Goal: Task Accomplishment & Management: Use online tool/utility

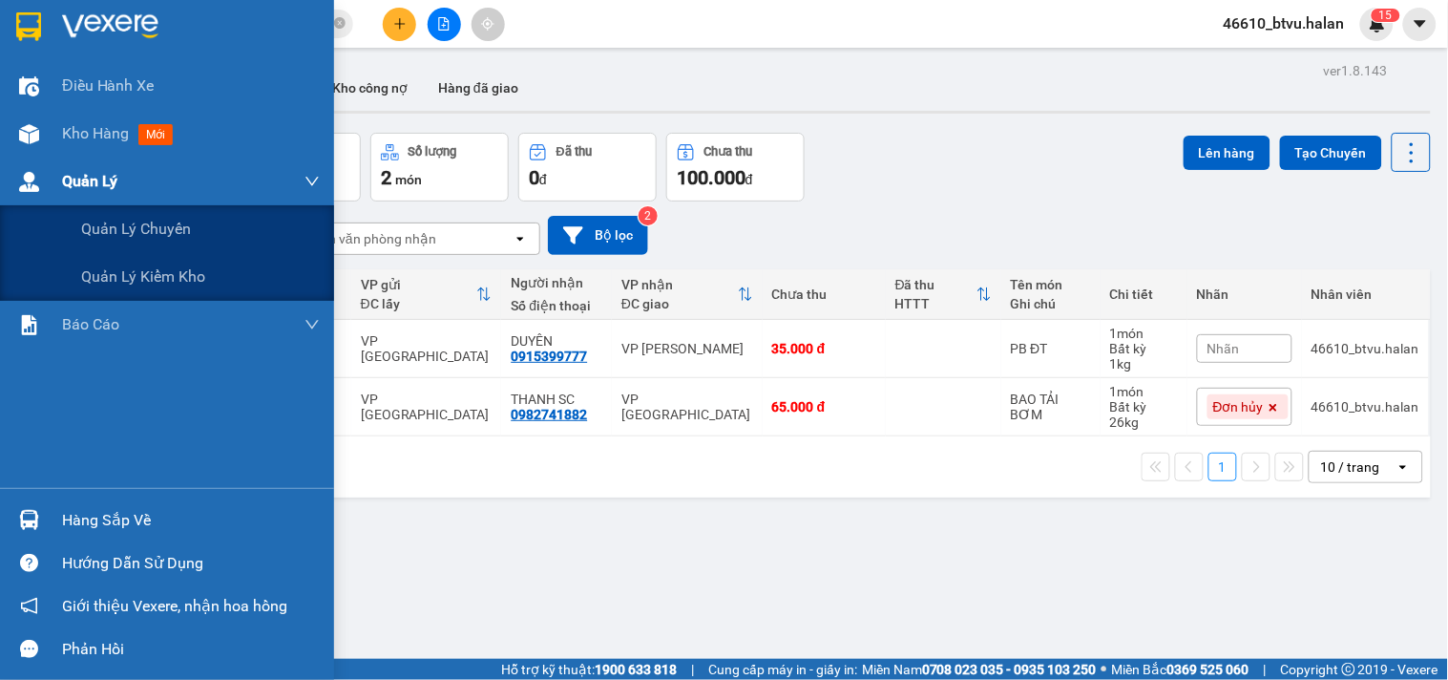
scroll to position [111, 0]
click at [19, 160] on div "Quản Lý" at bounding box center [167, 181] width 334 height 48
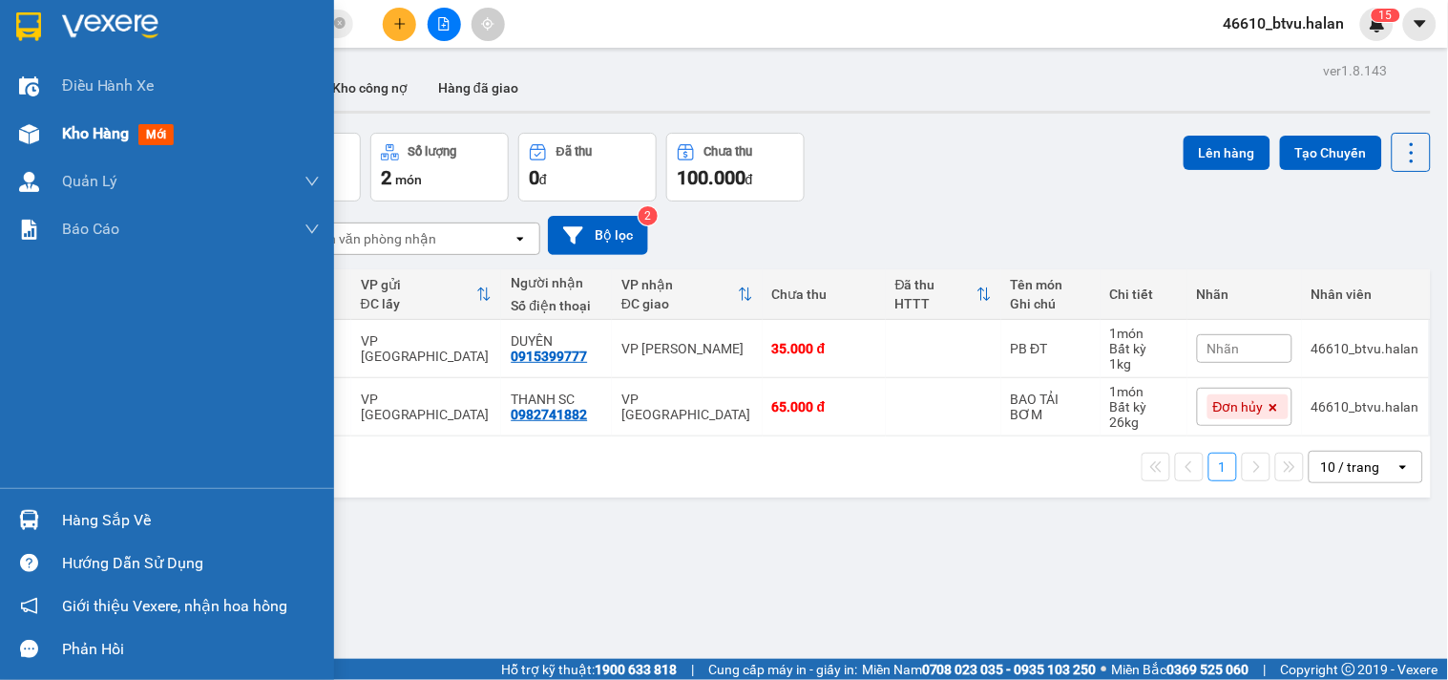
click at [82, 148] on div "Kho hàng mới" at bounding box center [191, 134] width 258 height 48
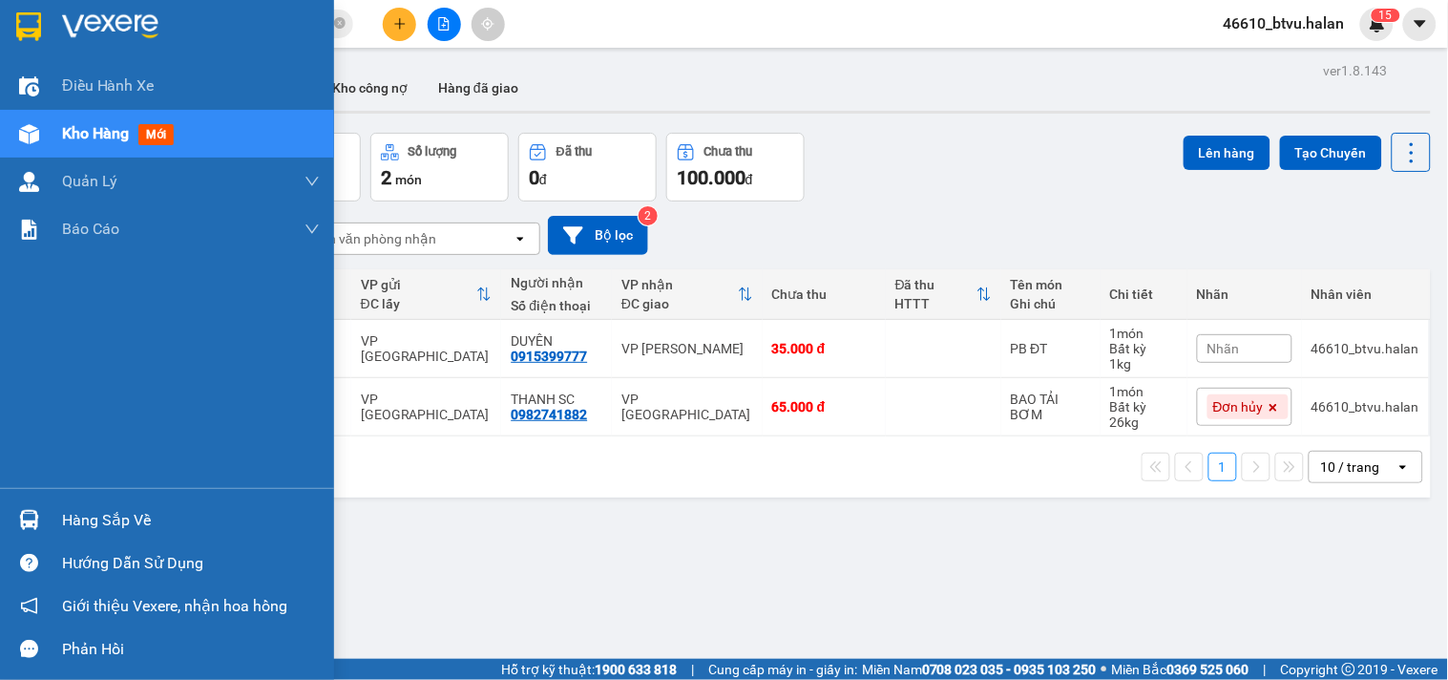
click at [82, 148] on div "Kho hàng mới" at bounding box center [191, 134] width 258 height 48
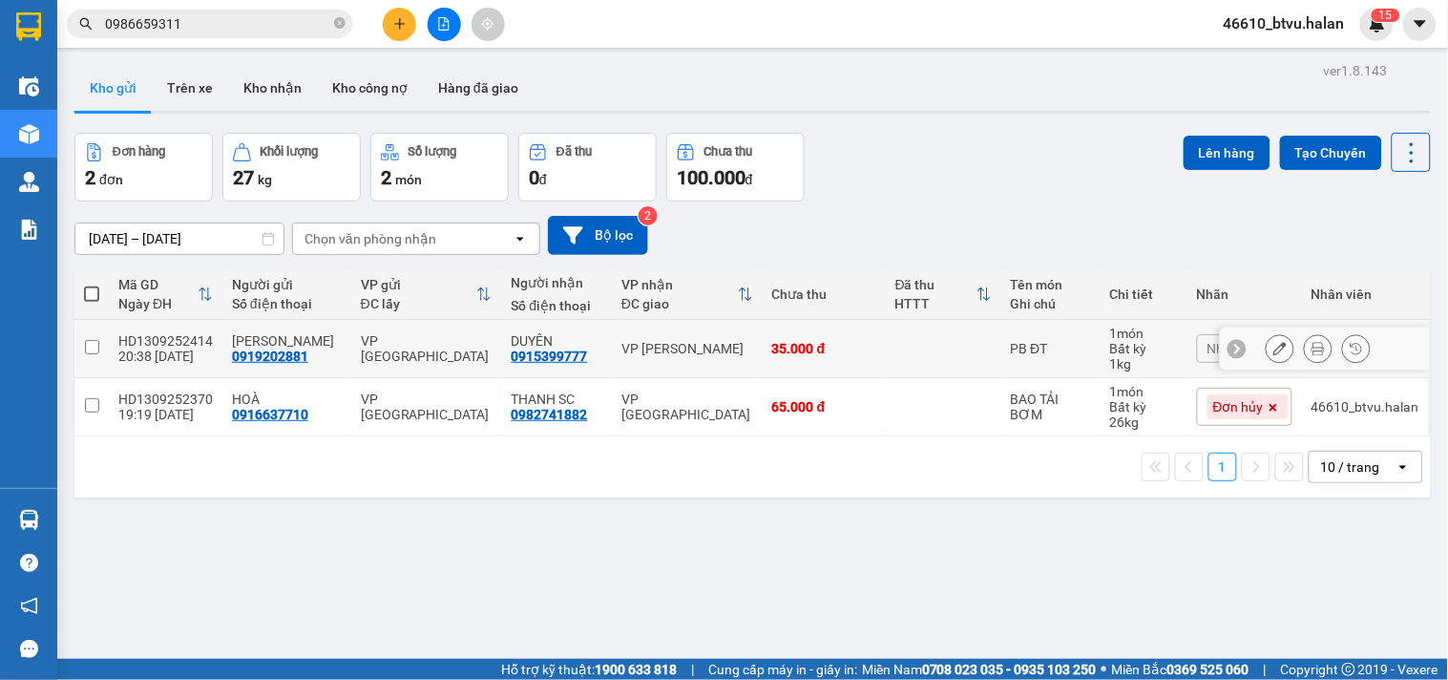
click at [768, 366] on td "35.000 đ" at bounding box center [824, 349] width 123 height 58
checkbox input "true"
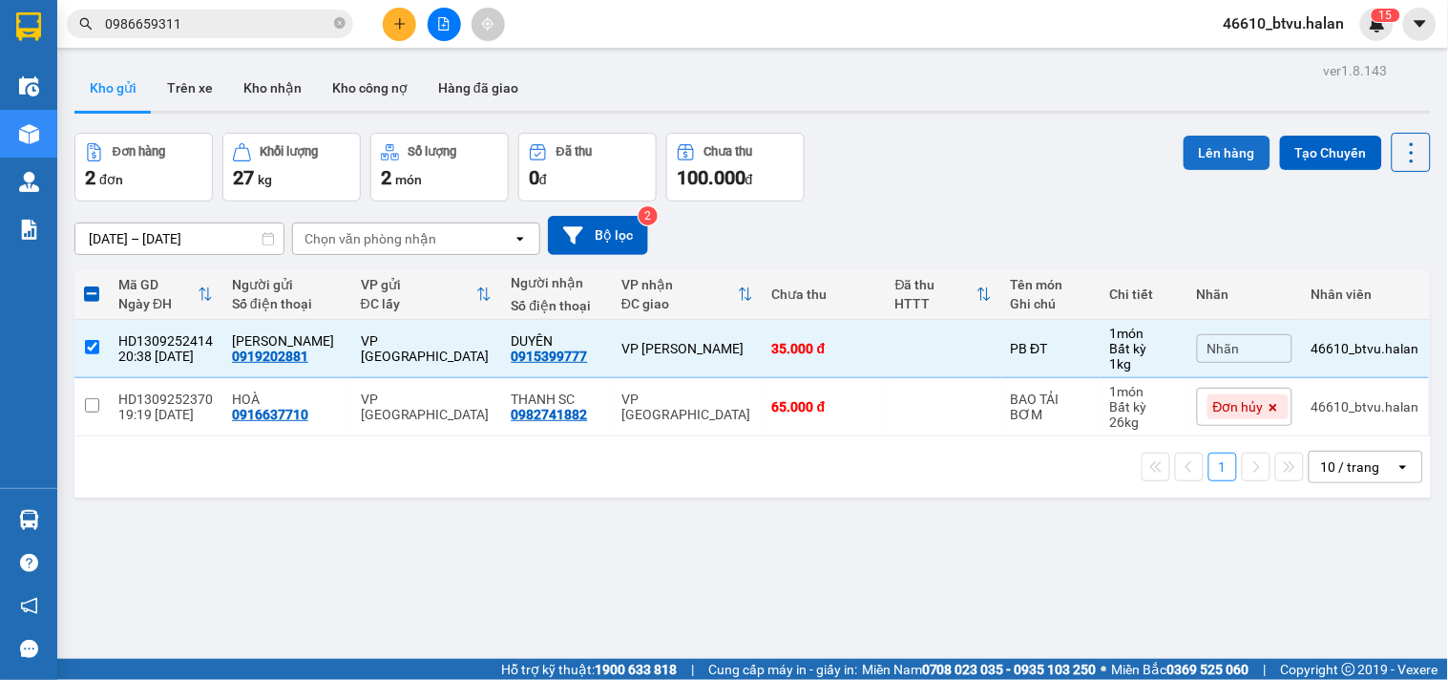
click at [1217, 144] on button "Lên hàng" at bounding box center [1227, 153] width 87 height 34
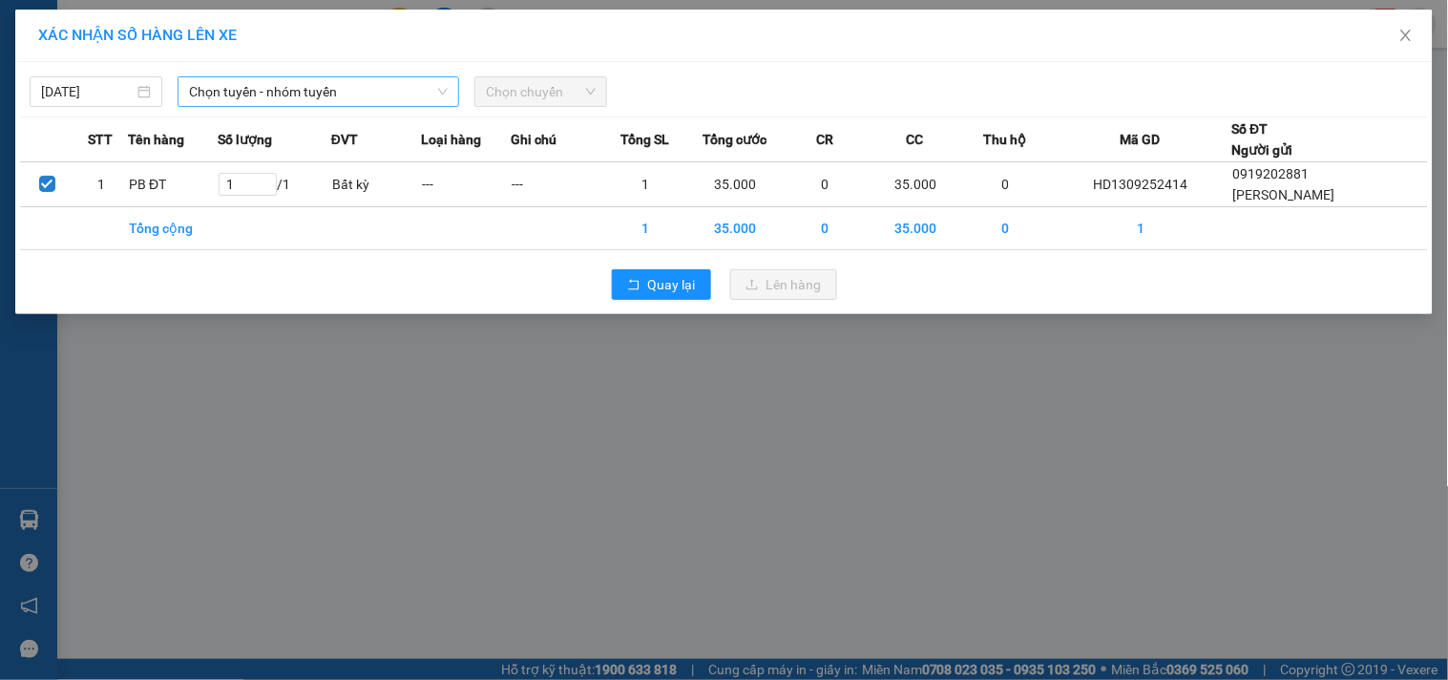
click at [418, 87] on span "Chọn tuyến - nhóm tuyến" at bounding box center [318, 91] width 259 height 29
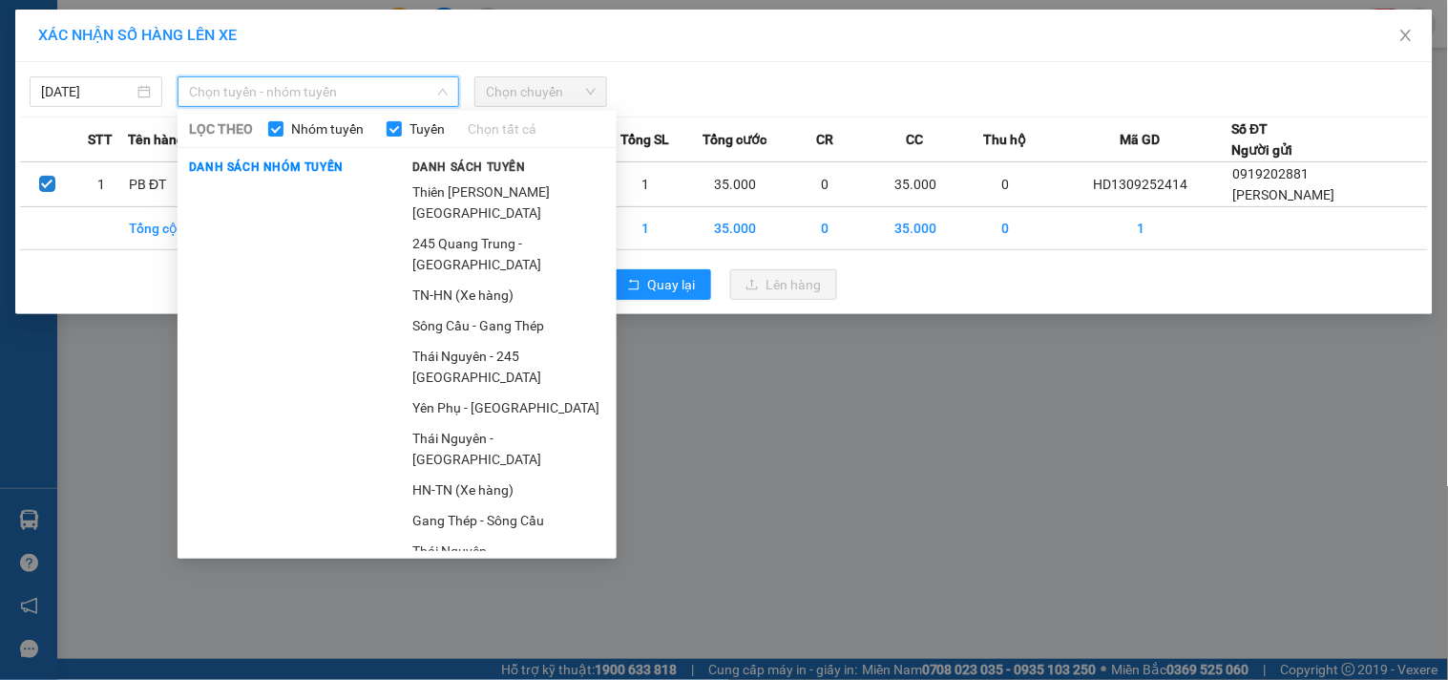
drag, startPoint x: 463, startPoint y: 263, endPoint x: 455, endPoint y: 217, distance: 47.4
click at [463, 262] on li "245 Quang Trung - [GEOGRAPHIC_DATA]" at bounding box center [509, 254] width 216 height 52
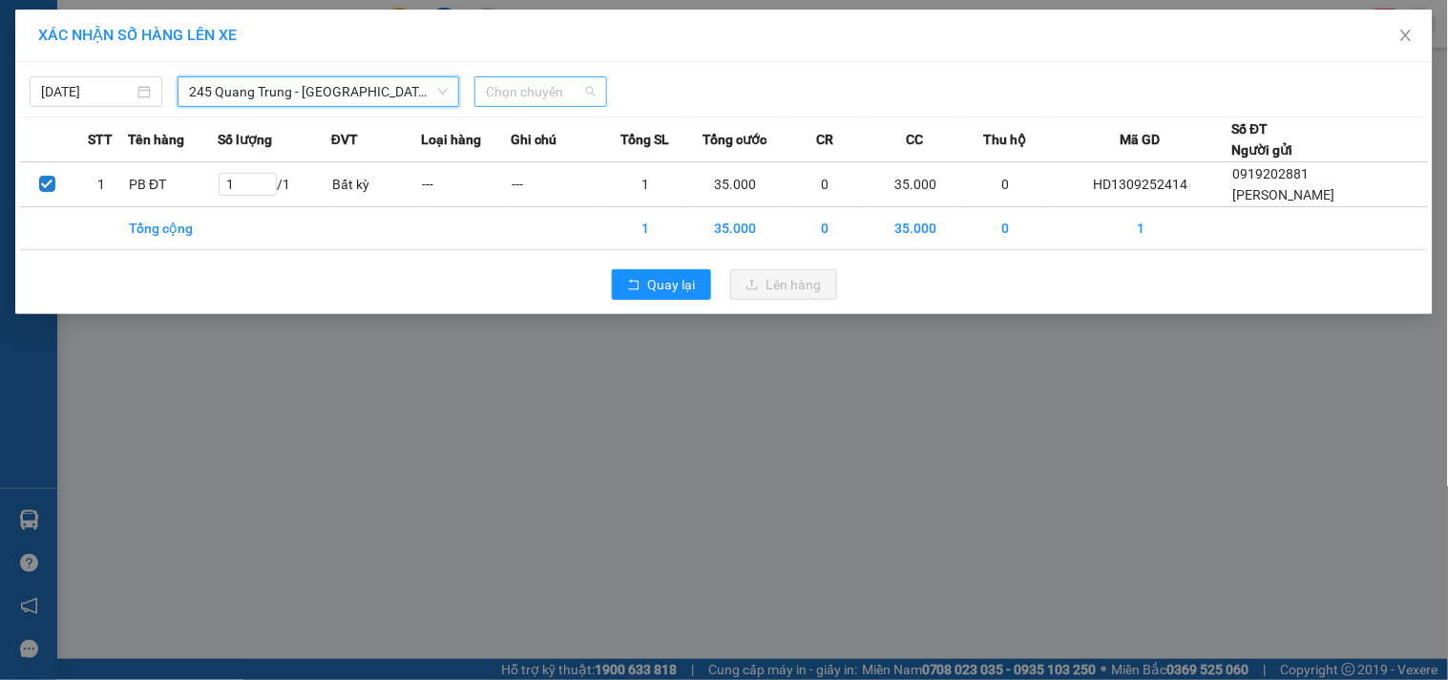
click at [519, 95] on span "Chọn chuyến" at bounding box center [541, 91] width 110 height 29
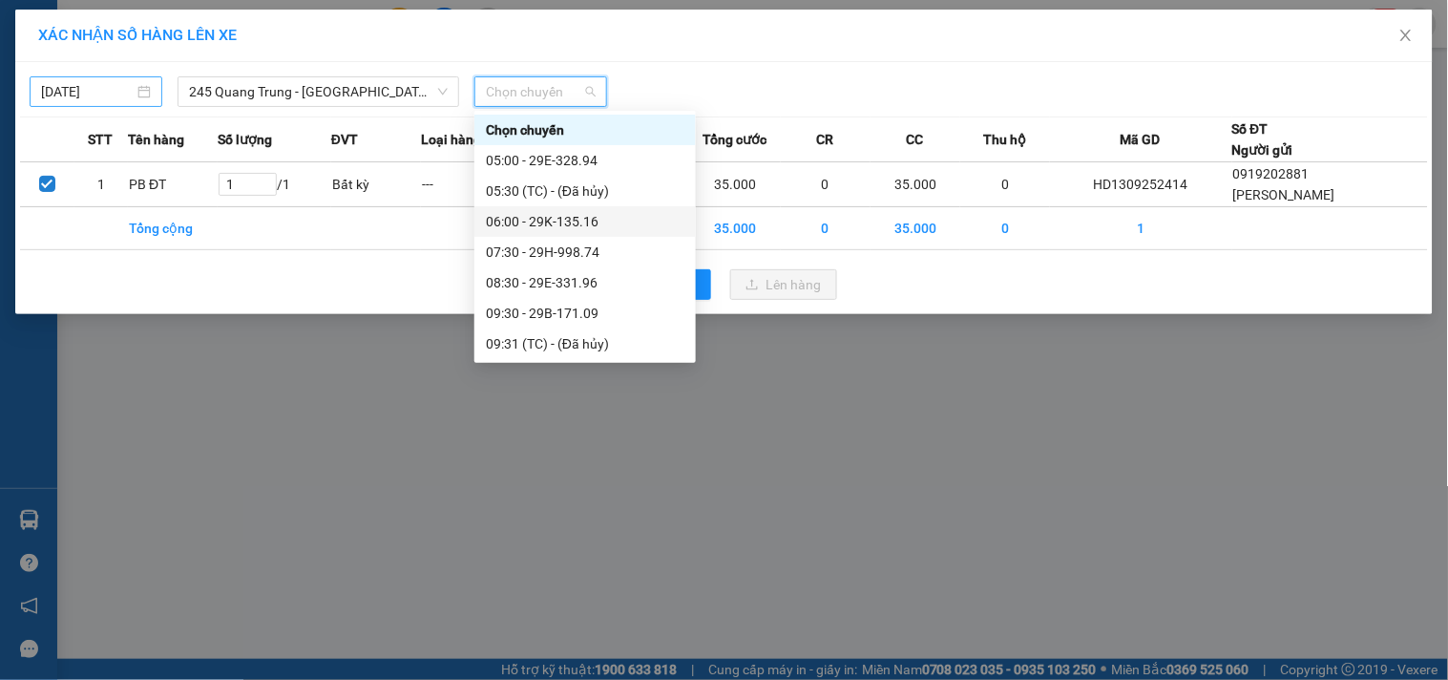
click at [80, 92] on input "[DATE]" at bounding box center [87, 91] width 93 height 21
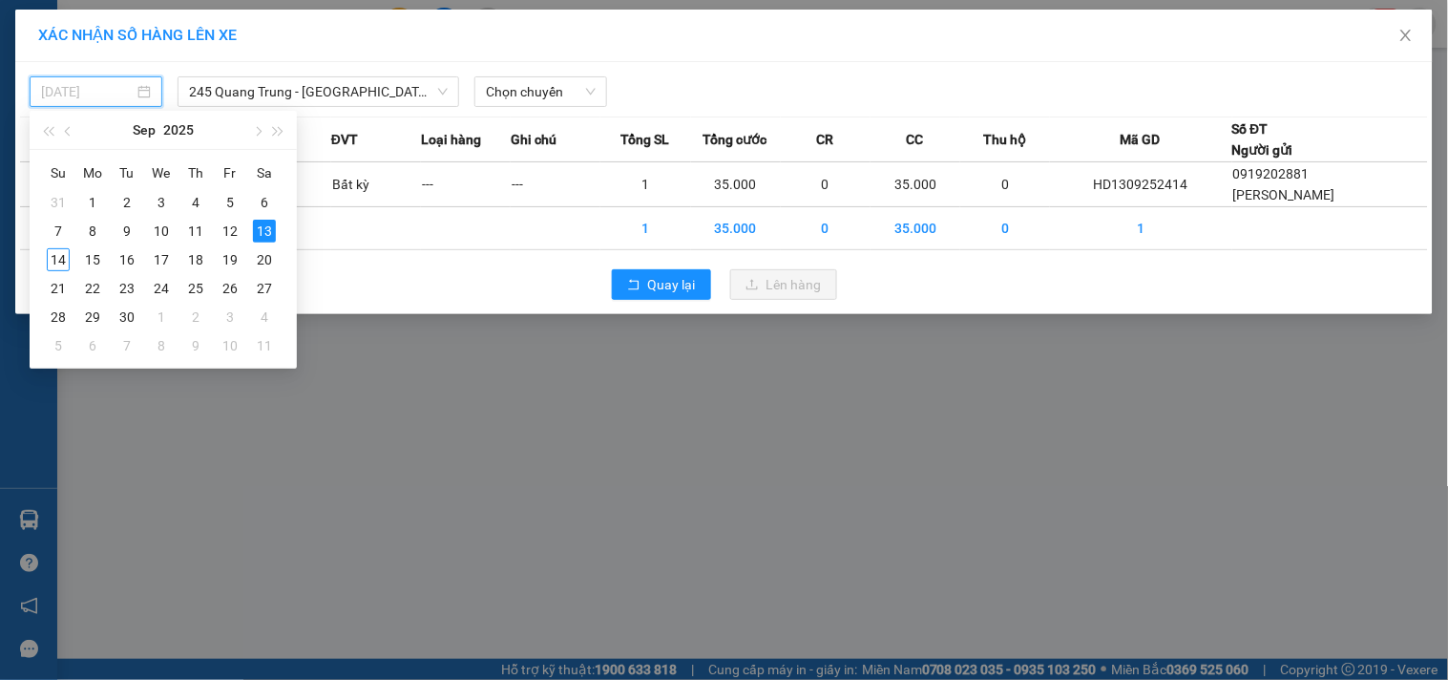
click at [57, 259] on div "14" at bounding box center [58, 259] width 23 height 23
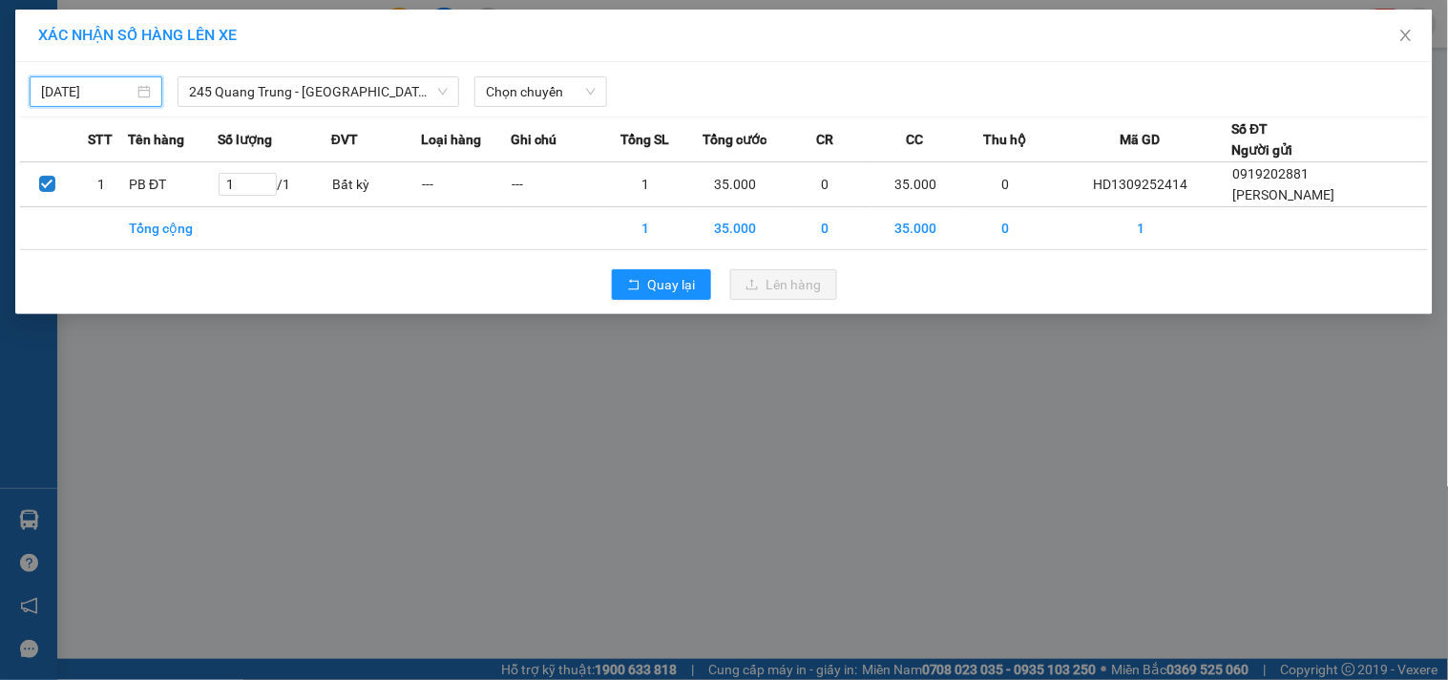
type input "[DATE]"
click at [509, 92] on span "Chọn chuyến" at bounding box center [541, 91] width 110 height 29
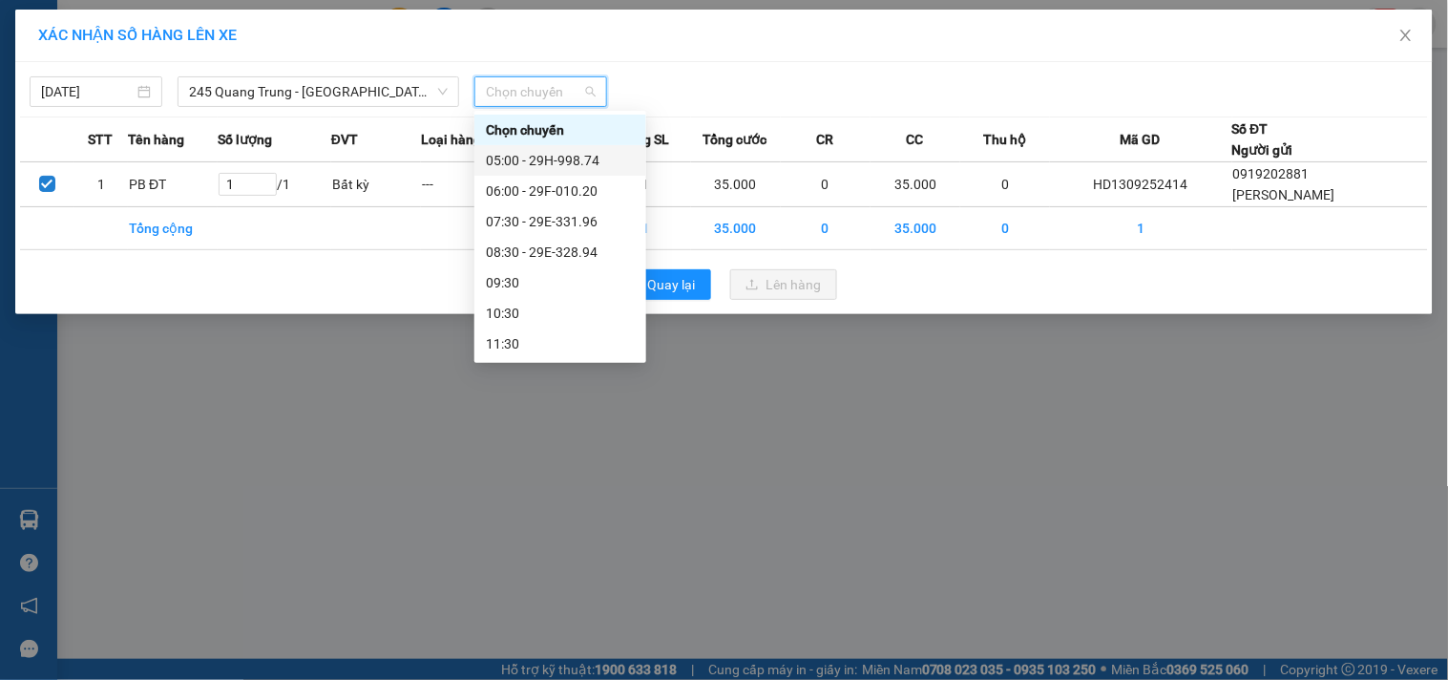
click at [566, 157] on div "05:00 - 29H-998.74" at bounding box center [560, 160] width 149 height 21
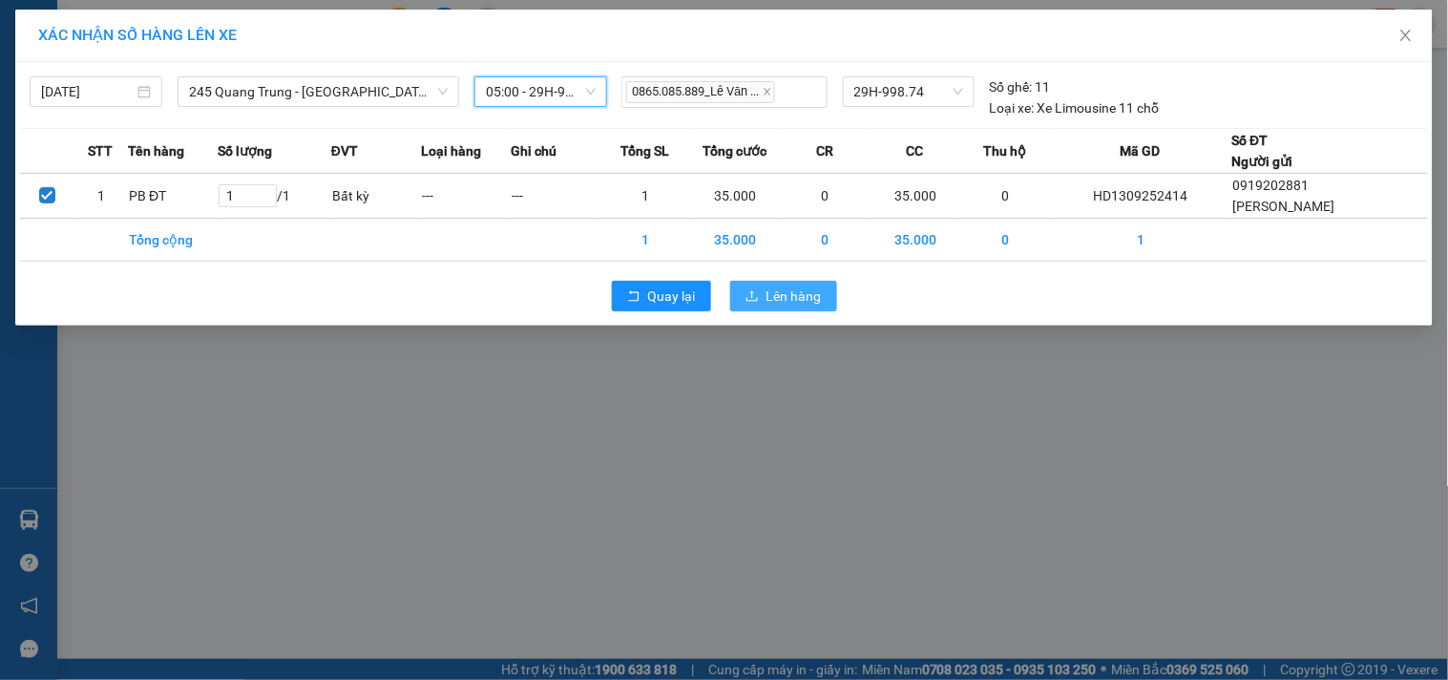
click at [781, 296] on span "Lên hàng" at bounding box center [793, 295] width 55 height 21
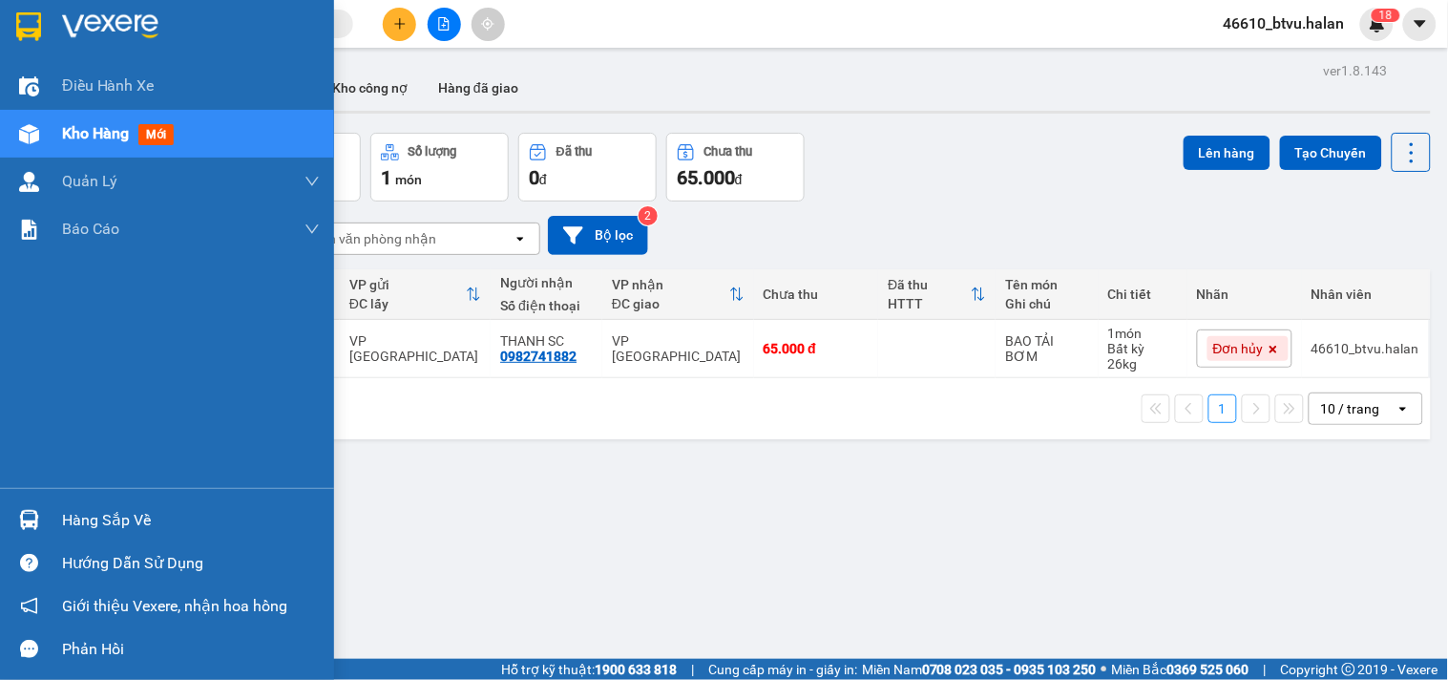
click at [8, 522] on div "Hàng sắp về" at bounding box center [167, 519] width 334 height 43
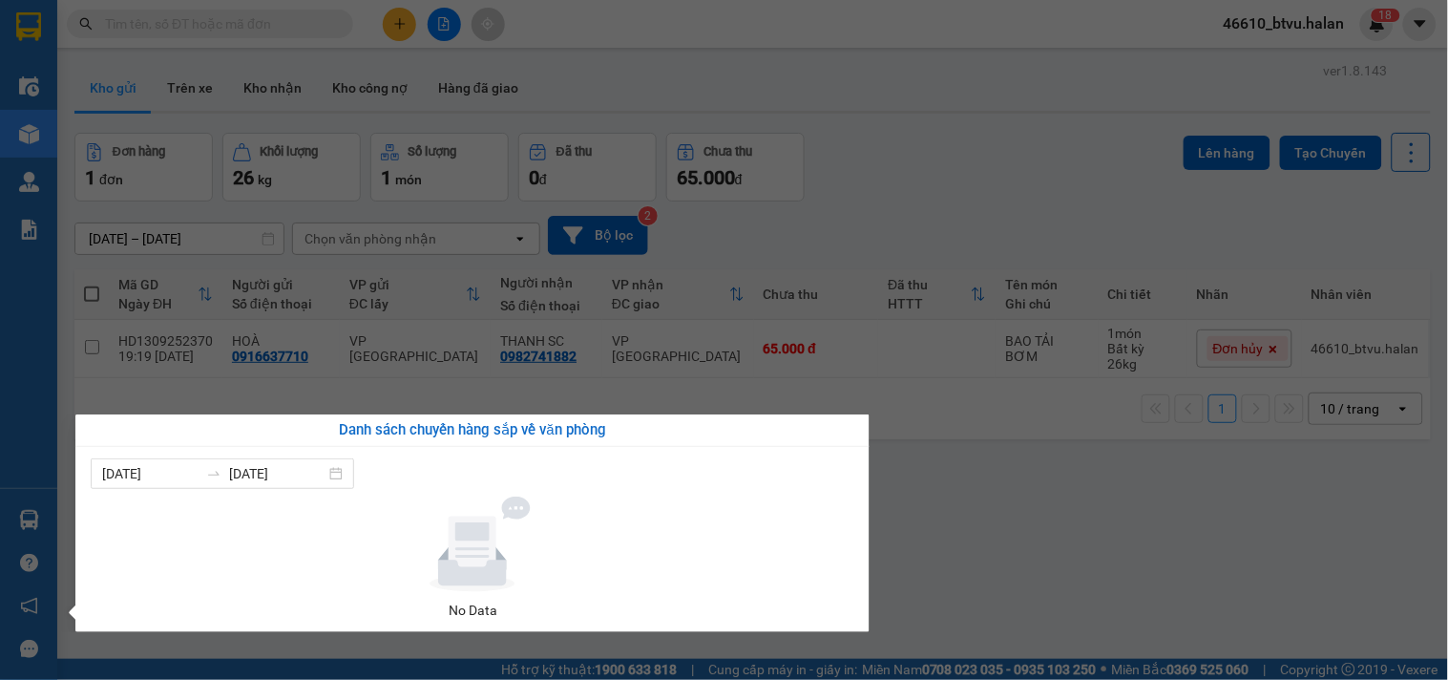
click at [1151, 450] on section "Kết quả tìm kiếm ( 0 ) Bộ lọc No Data 46610_btvu.halan 1 8 Điều hành xe Kho hàn…" at bounding box center [724, 340] width 1448 height 680
